Goal: Task Accomplishment & Management: Use online tool/utility

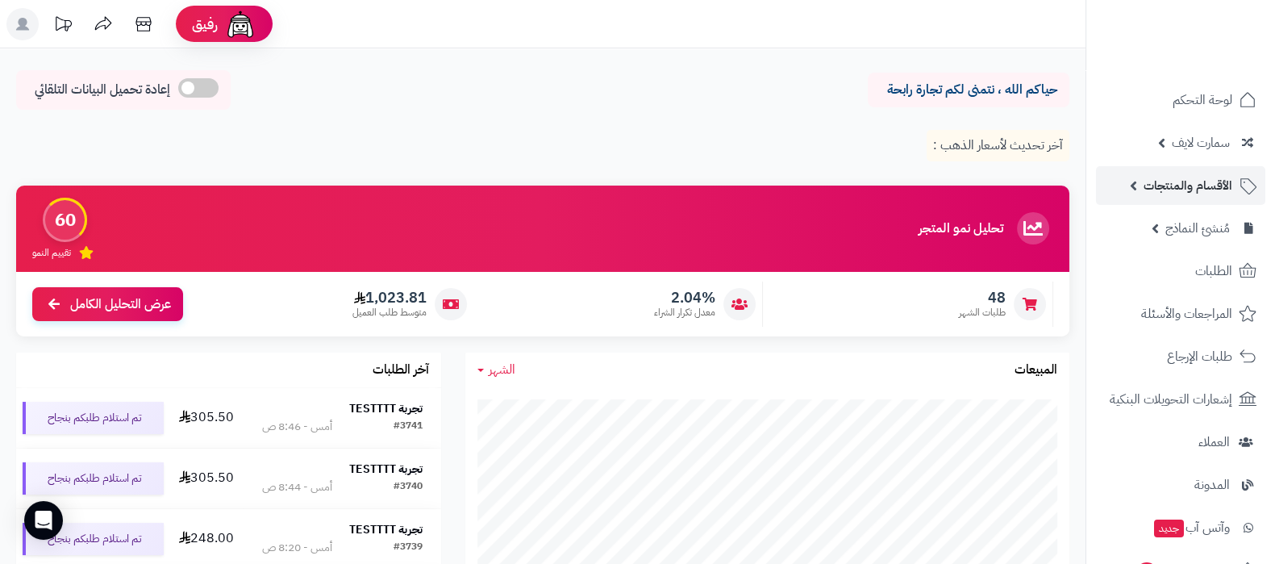
click at [1182, 191] on span "الأقسام والمنتجات" at bounding box center [1187, 185] width 89 height 23
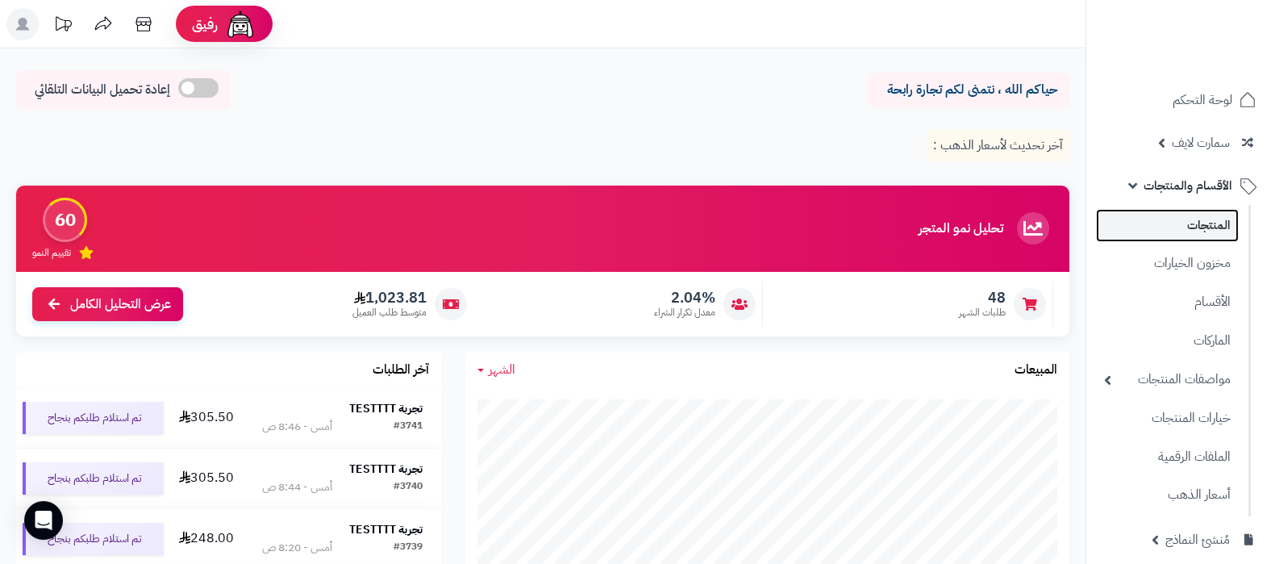
click at [1183, 231] on link "المنتجات" at bounding box center [1167, 225] width 143 height 33
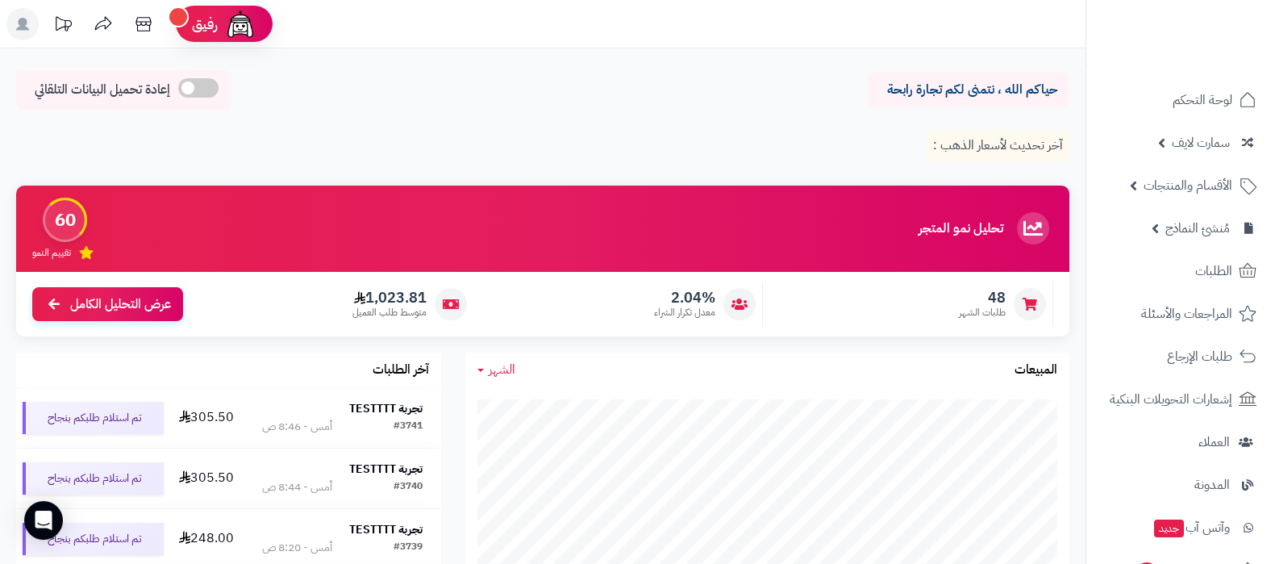
scroll to position [302, 0]
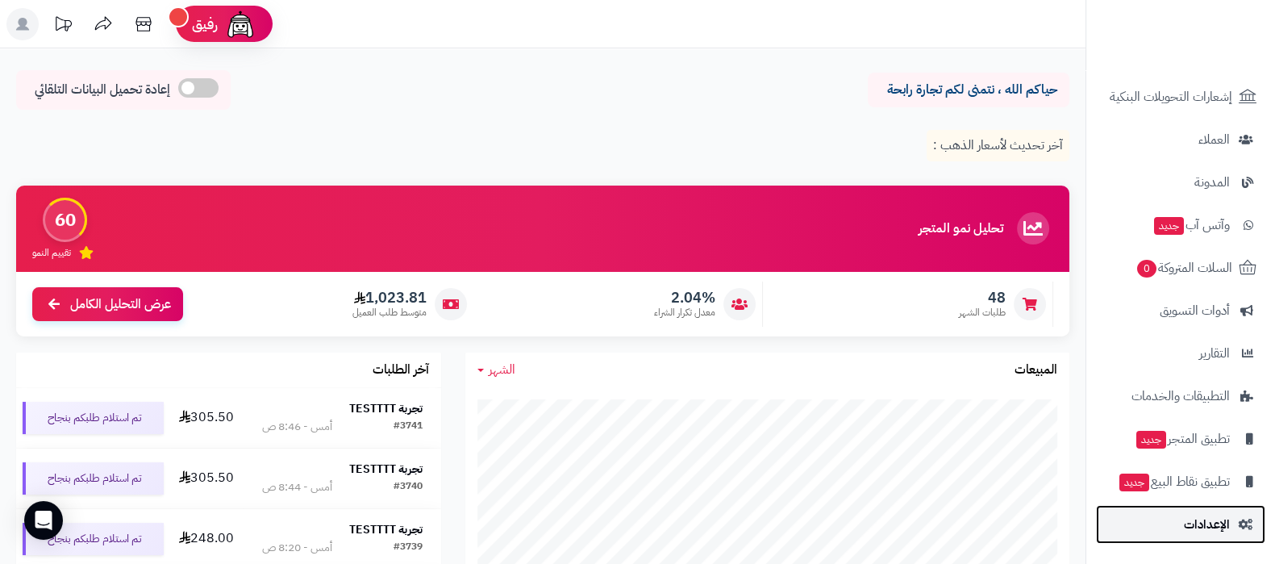
click at [1212, 528] on span "الإعدادات" at bounding box center [1207, 524] width 46 height 23
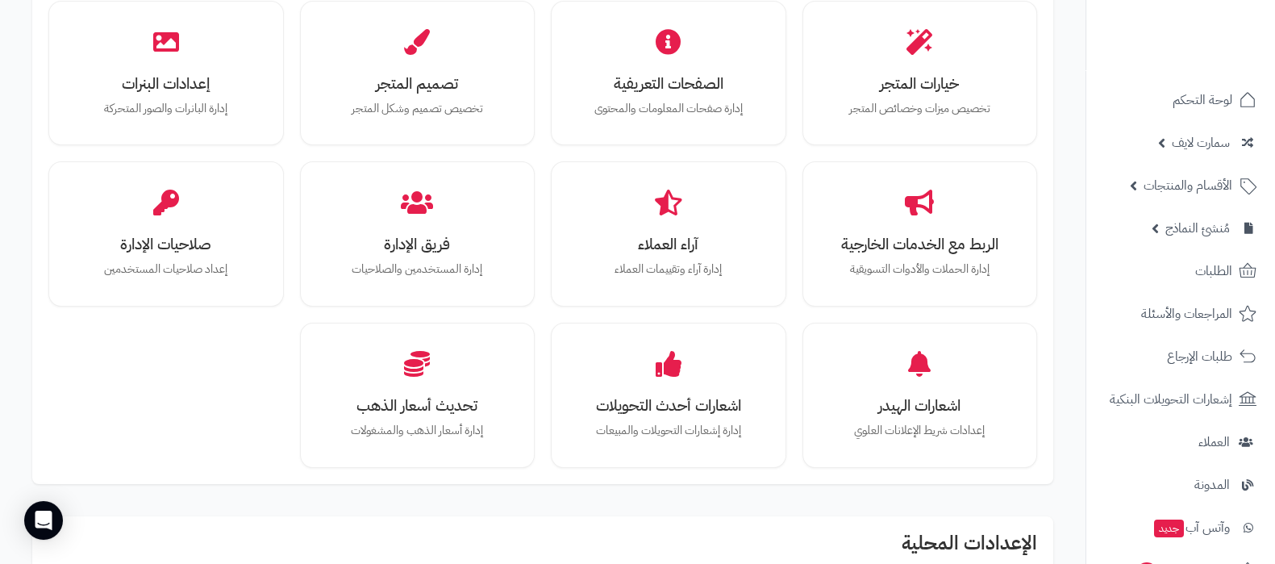
scroll to position [302, 0]
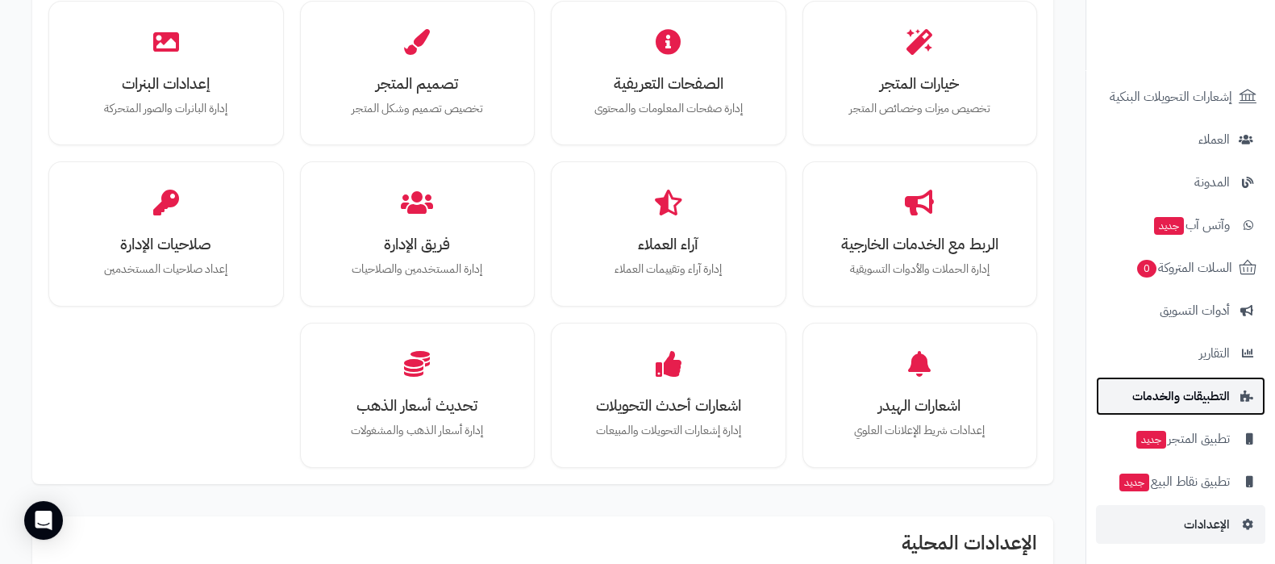
click at [1185, 407] on link "التطبيقات والخدمات" at bounding box center [1180, 396] width 169 height 39
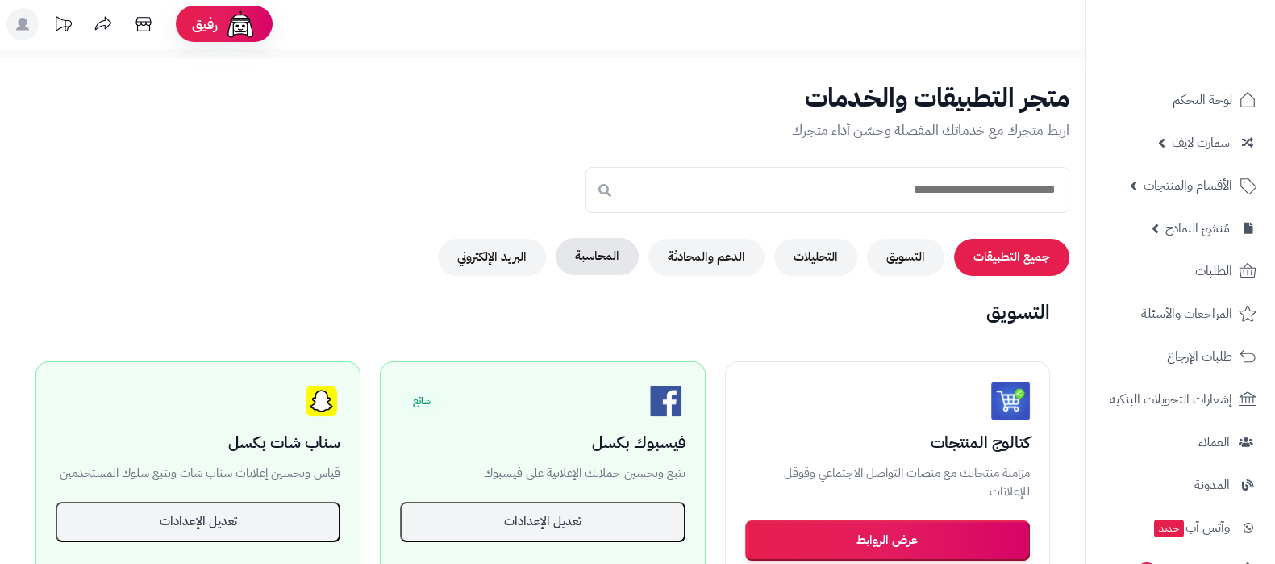
click at [593, 261] on button "المحاسبة" at bounding box center [597, 256] width 83 height 37
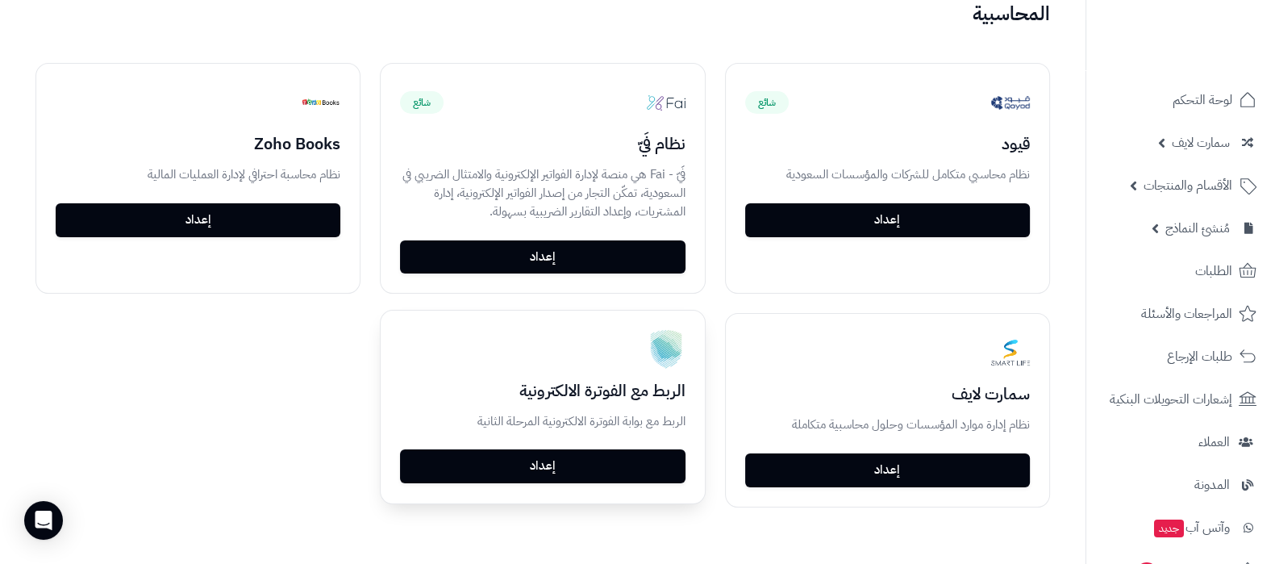
scroll to position [464, 0]
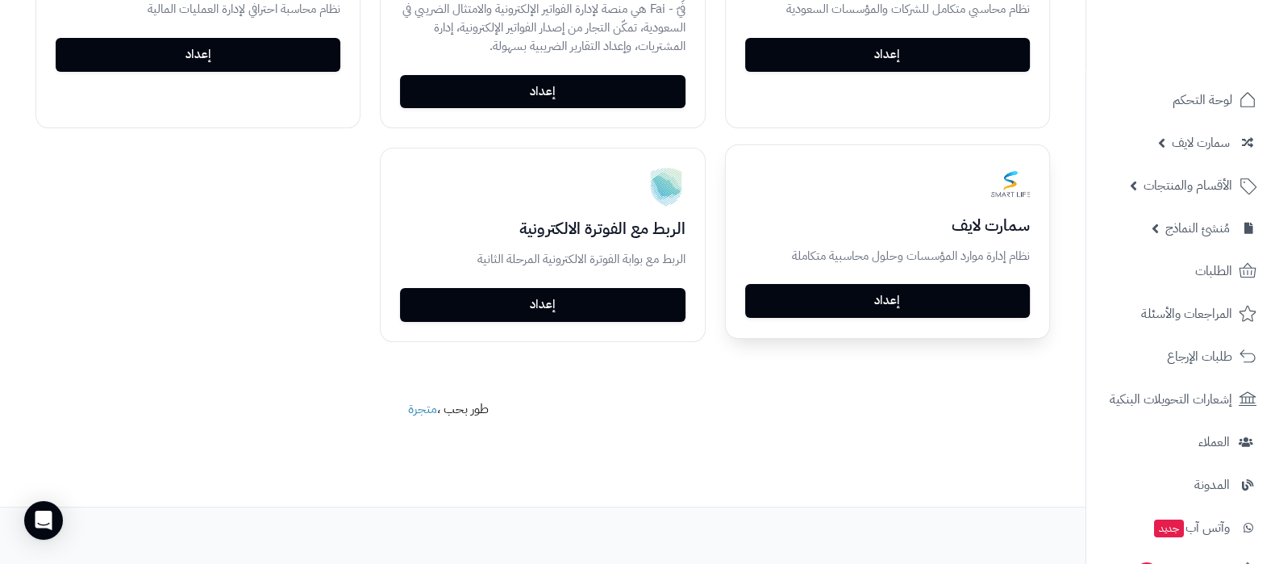
click at [932, 297] on link "إعداد" at bounding box center [887, 301] width 285 height 34
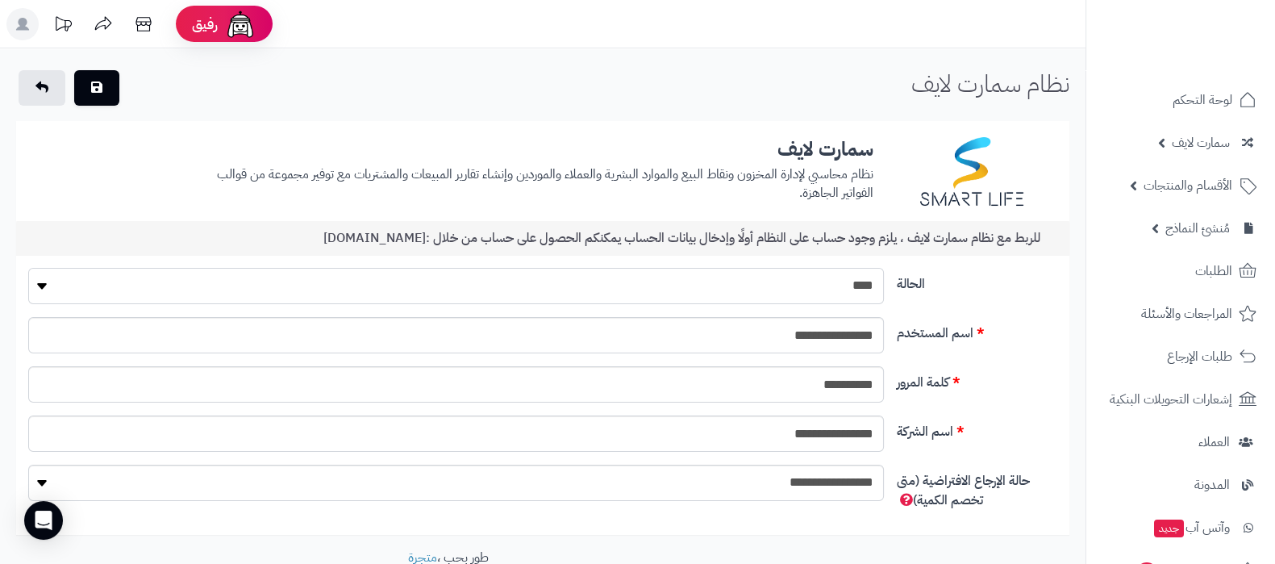
click at [826, 292] on select "**** ****" at bounding box center [455, 286] width 855 height 36
select select "*"
click at [28, 268] on select "**** ****" at bounding box center [455, 286] width 855 height 36
click at [93, 80] on icon "button" at bounding box center [96, 86] width 11 height 13
